Goal: Browse casually

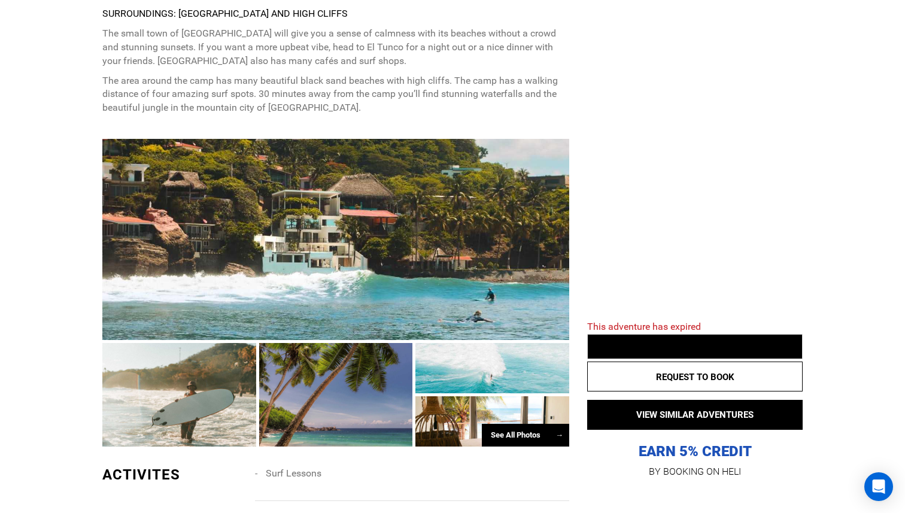
scroll to position [1019, 0]
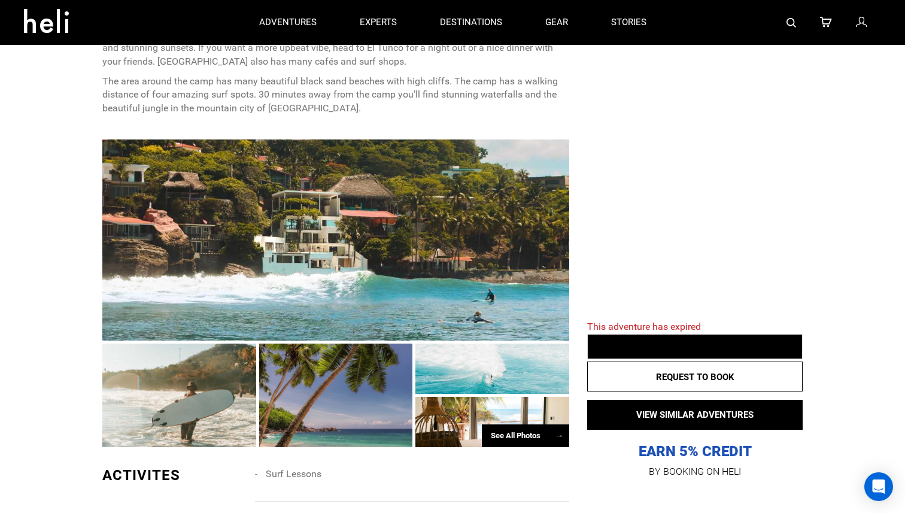
click at [386, 380] on div at bounding box center [336, 396] width 154 height 104
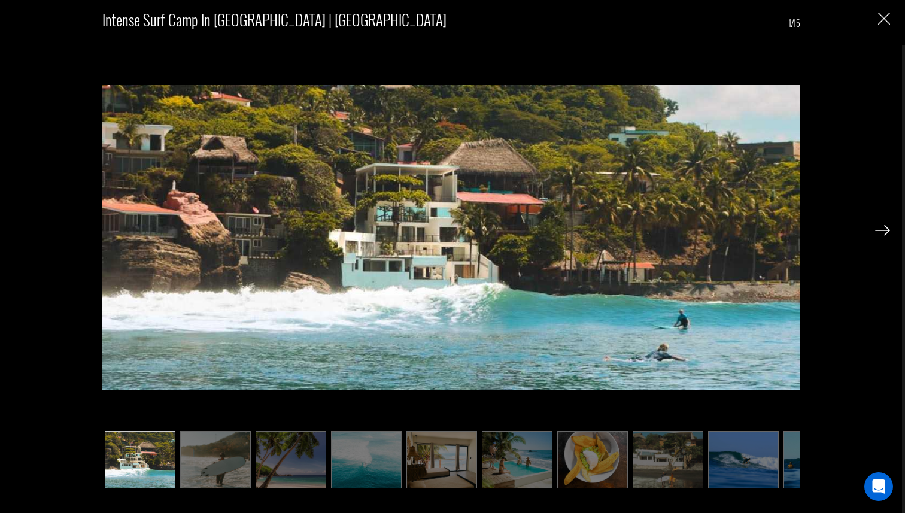
click at [888, 221] on div at bounding box center [882, 229] width 15 height 20
click at [883, 227] on img at bounding box center [882, 230] width 15 height 11
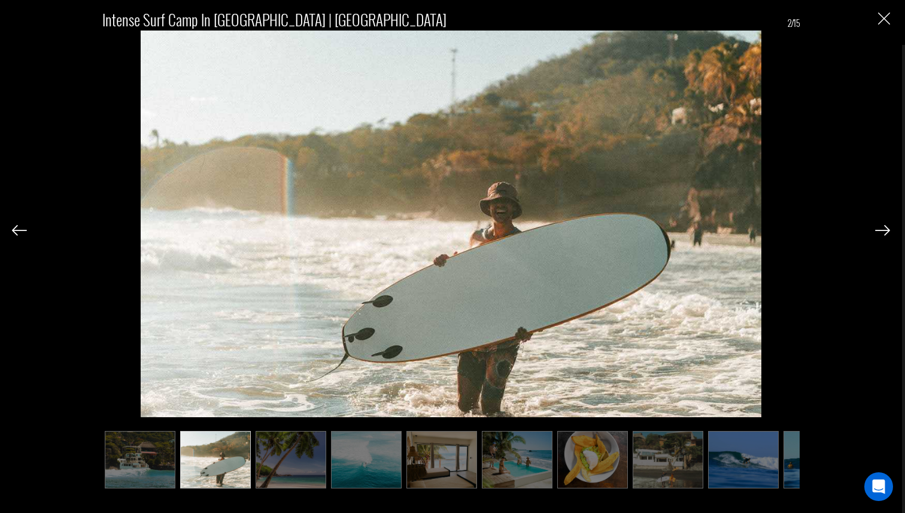
click at [883, 227] on img at bounding box center [882, 230] width 15 height 11
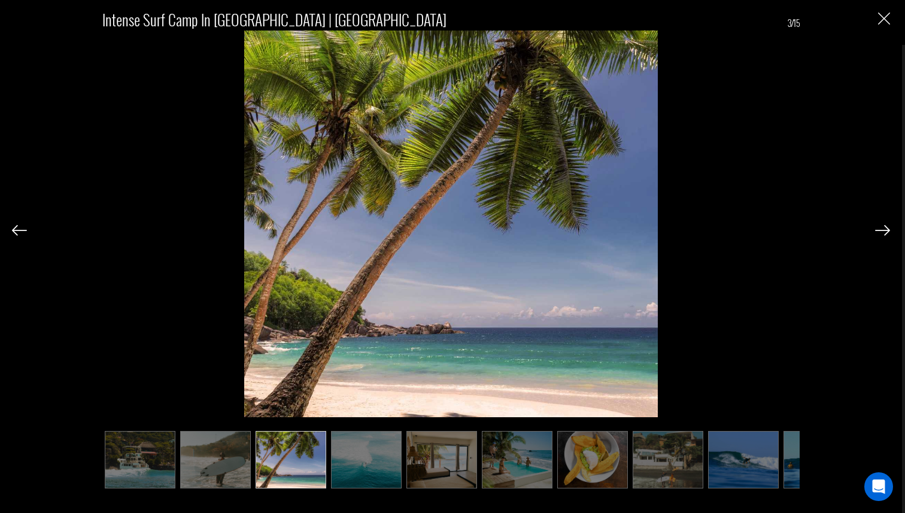
click at [883, 227] on img at bounding box center [882, 230] width 15 height 11
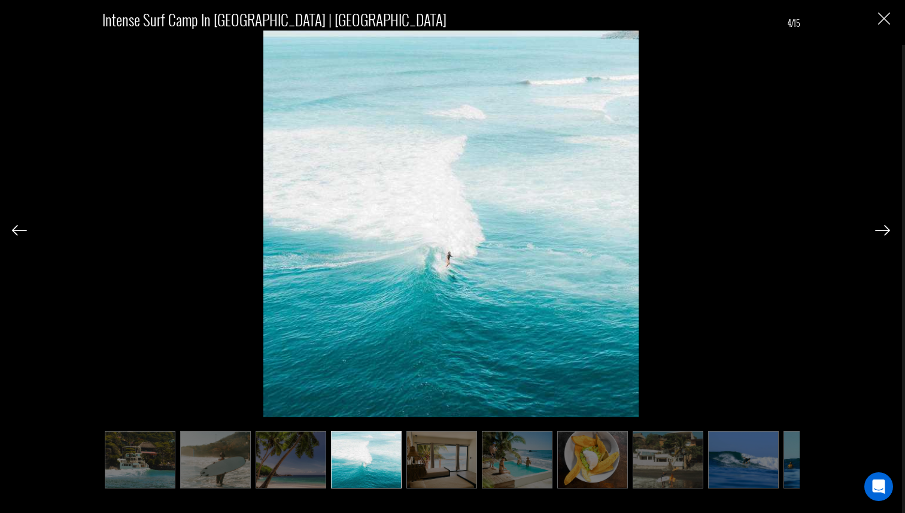
click at [883, 227] on img at bounding box center [882, 230] width 15 height 11
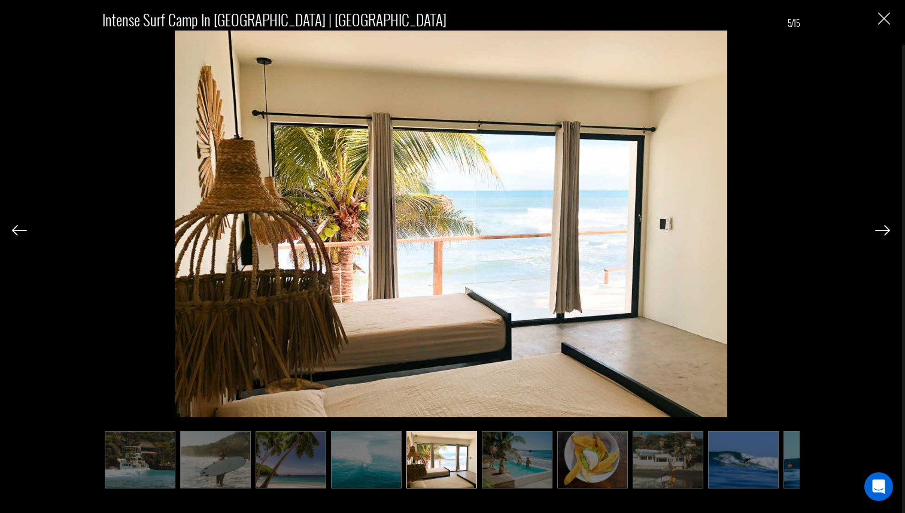
click at [883, 227] on img at bounding box center [882, 230] width 15 height 11
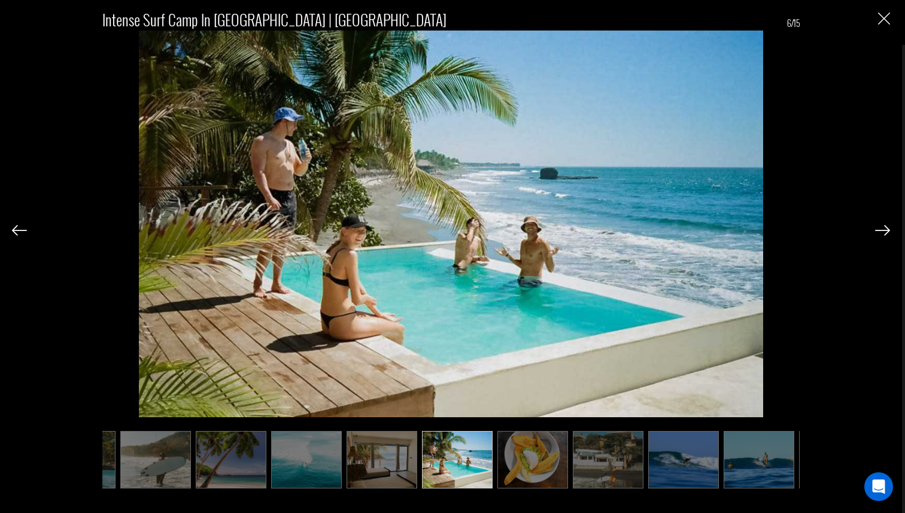
click at [883, 227] on img at bounding box center [882, 230] width 15 height 11
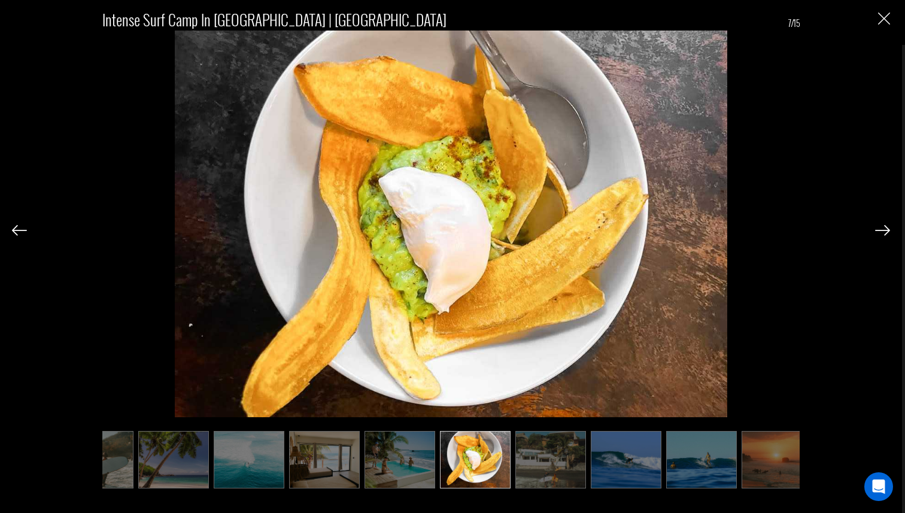
scroll to position [0, 120]
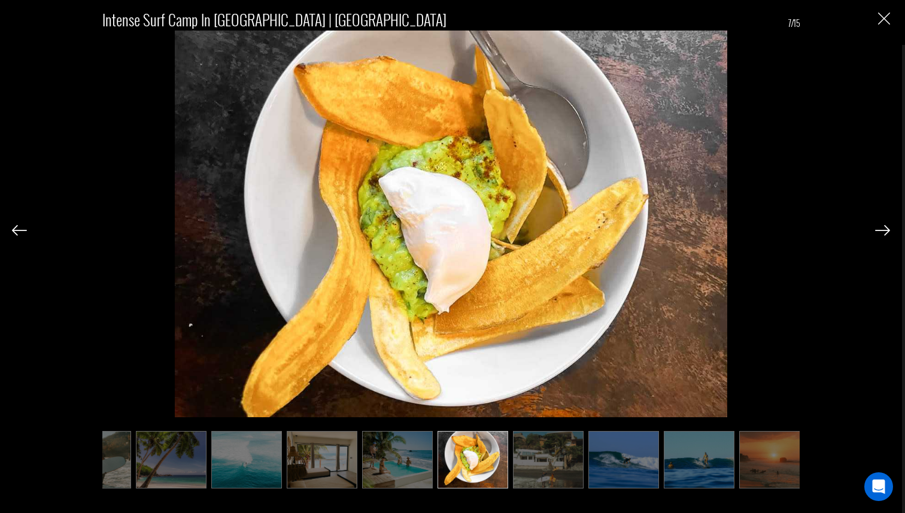
click at [865, 192] on div "Intense Surf Camp in [GEOGRAPHIC_DATA] | [GEOGRAPHIC_DATA] 7/15" at bounding box center [451, 243] width 878 height 487
click at [883, 18] on img "Close" at bounding box center [884, 19] width 12 height 12
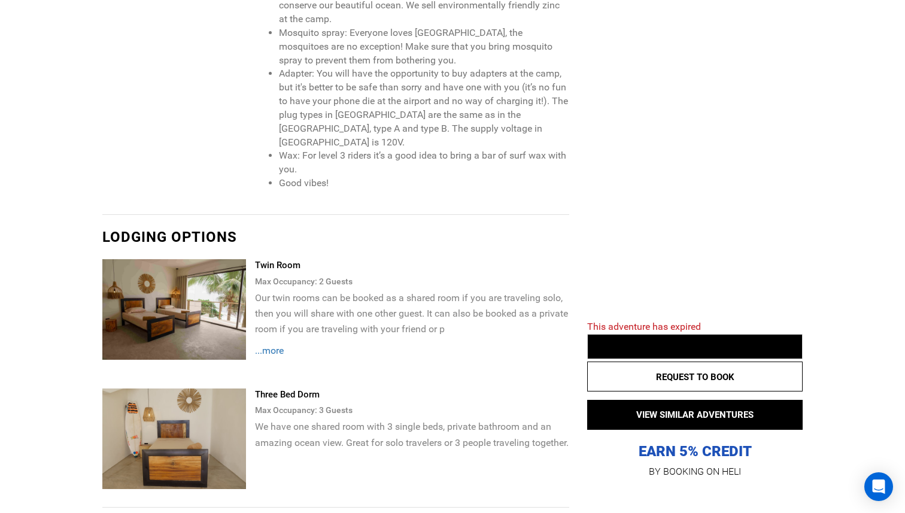
scroll to position [2460, 0]
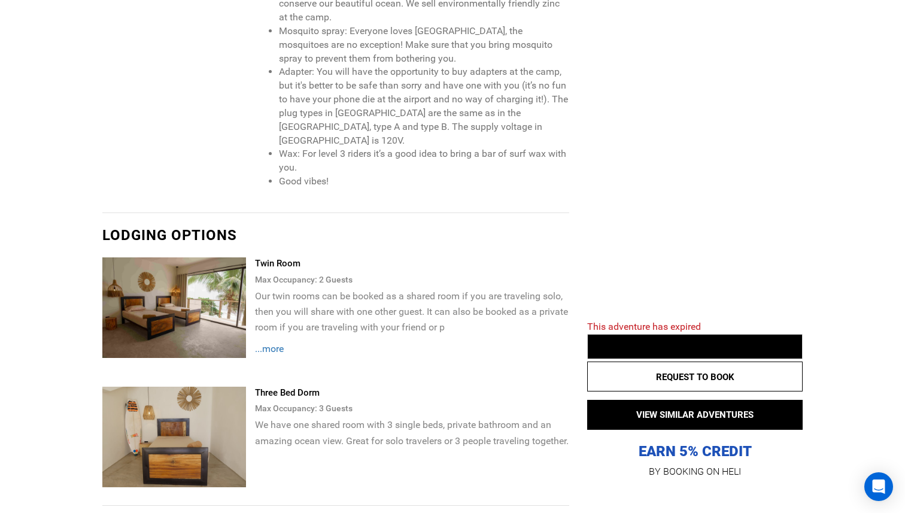
click at [228, 387] on img at bounding box center [174, 437] width 144 height 101
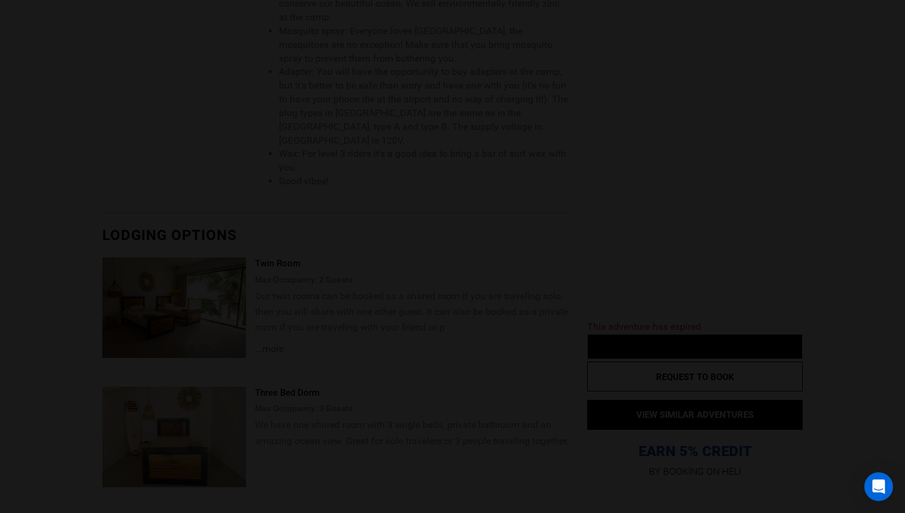
scroll to position [0, 0]
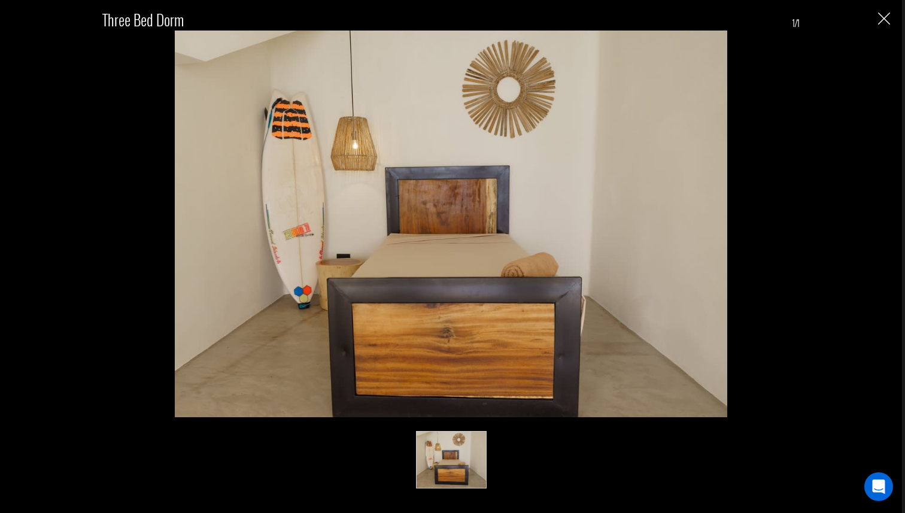
click at [779, 173] on div "Three Bed Dorm 1/1" at bounding box center [451, 210] width 698 height 414
click at [887, 19] on img "Close" at bounding box center [884, 19] width 12 height 12
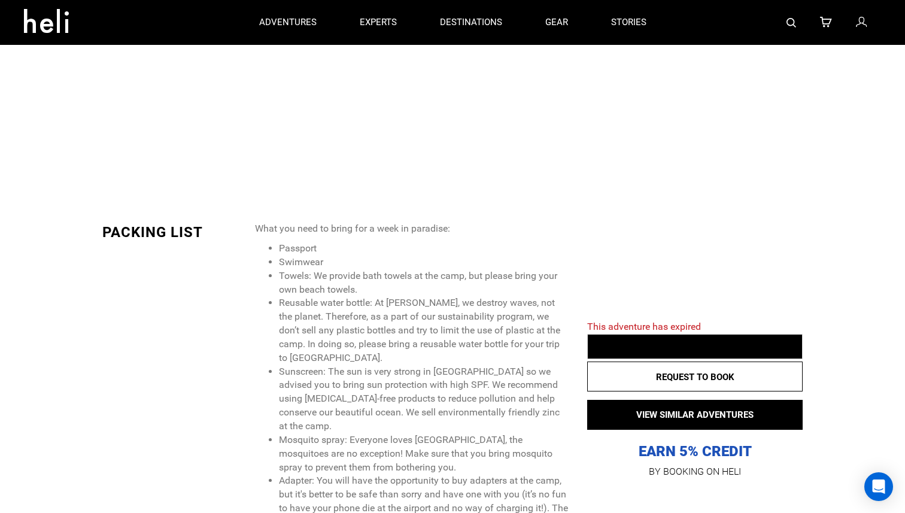
scroll to position [907, 0]
